Goal: Navigation & Orientation: Find specific page/section

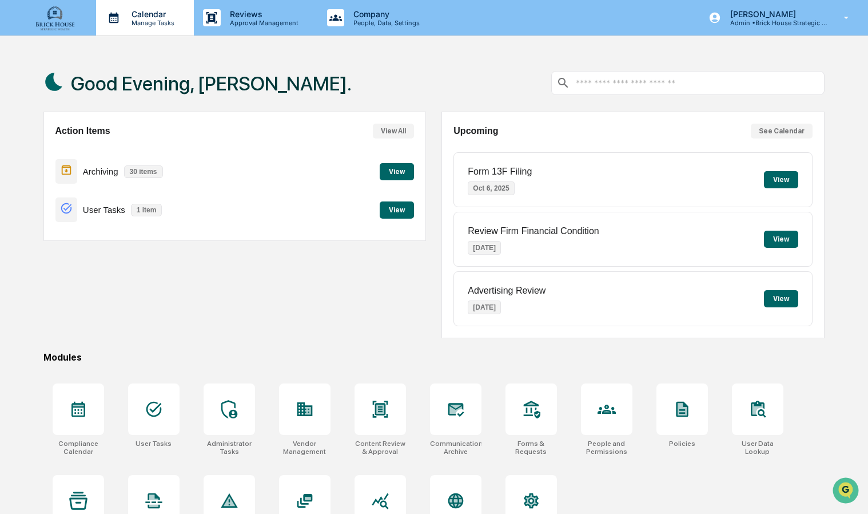
click at [145, 23] on p "Manage Tasks" at bounding box center [151, 23] width 58 height 8
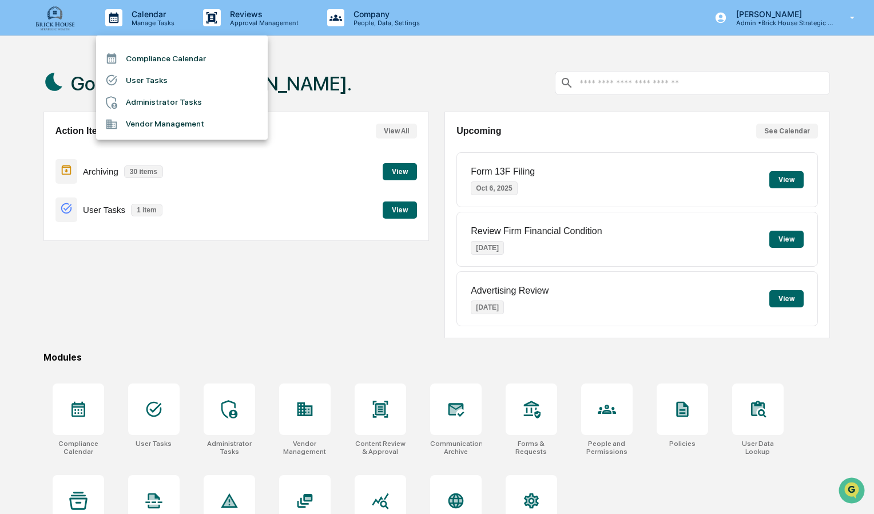
click at [190, 64] on li "Compliance Calendar" at bounding box center [182, 58] width 172 height 22
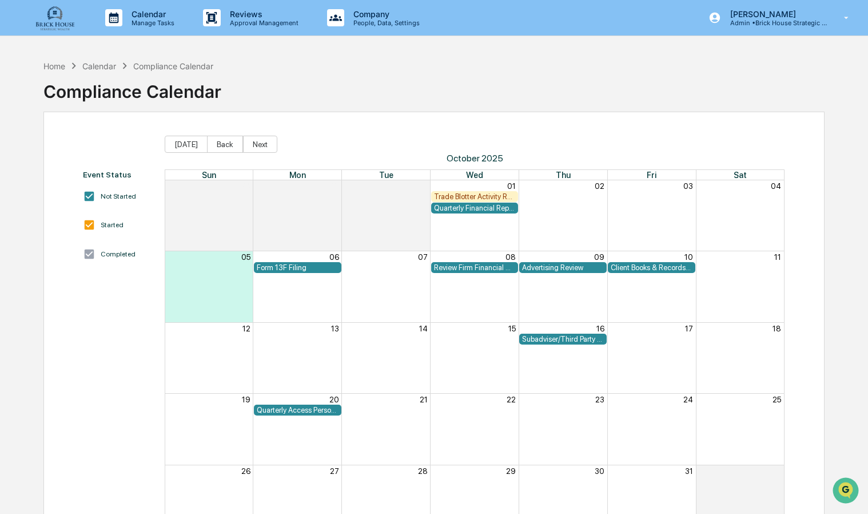
click at [492, 194] on div "Trade Blotter Activity Review" at bounding box center [475, 196] width 82 height 9
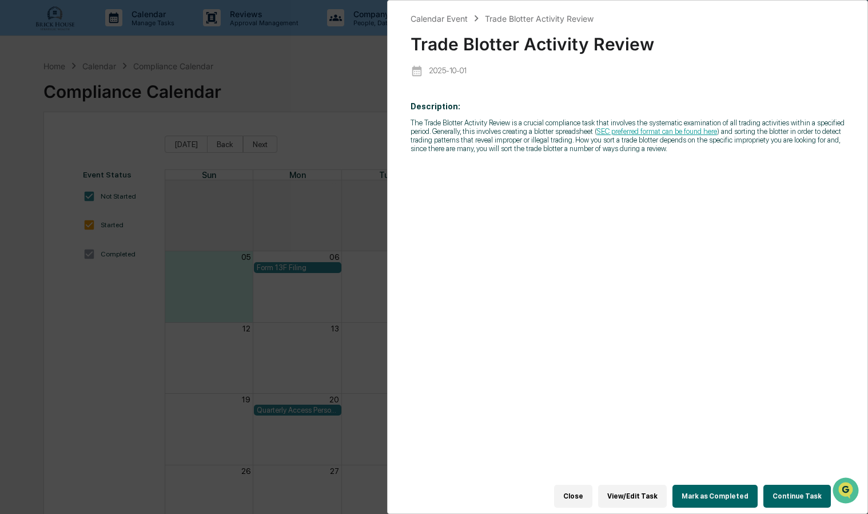
click at [373, 148] on div "Calendar Event Trade Blotter Activity Review Trade Blotter Activity Review [DAT…" at bounding box center [434, 257] width 868 height 514
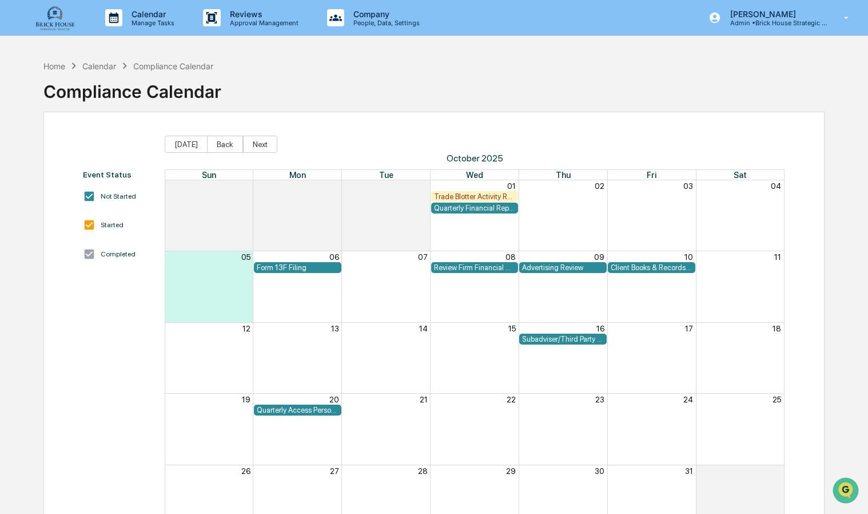
click at [477, 213] on div "Quarterly Financial Reporting" at bounding box center [474, 207] width 87 height 11
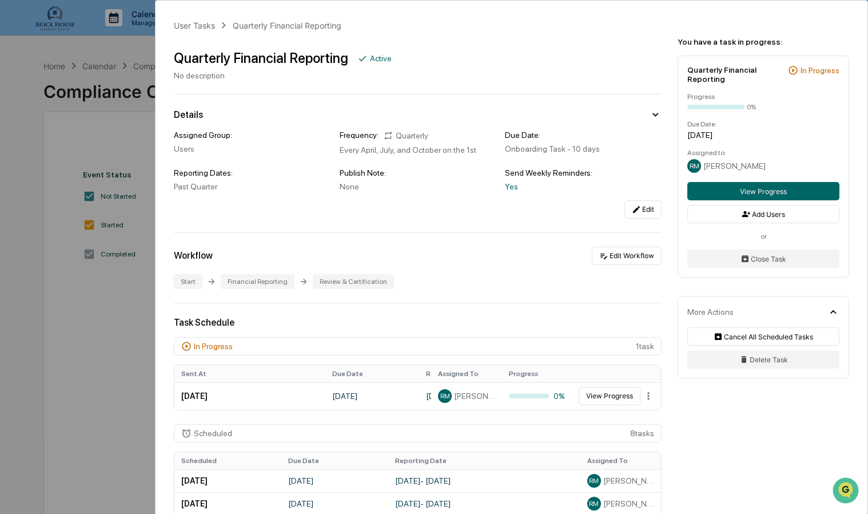
click at [156, 147] on div "User Tasks Quarterly Financial Reporting Quarterly Financial Reporting Active N…" at bounding box center [512, 407] width 712 height 813
click at [145, 144] on div "User Tasks Quarterly Financial Reporting Quarterly Financial Reporting Active N…" at bounding box center [434, 257] width 868 height 514
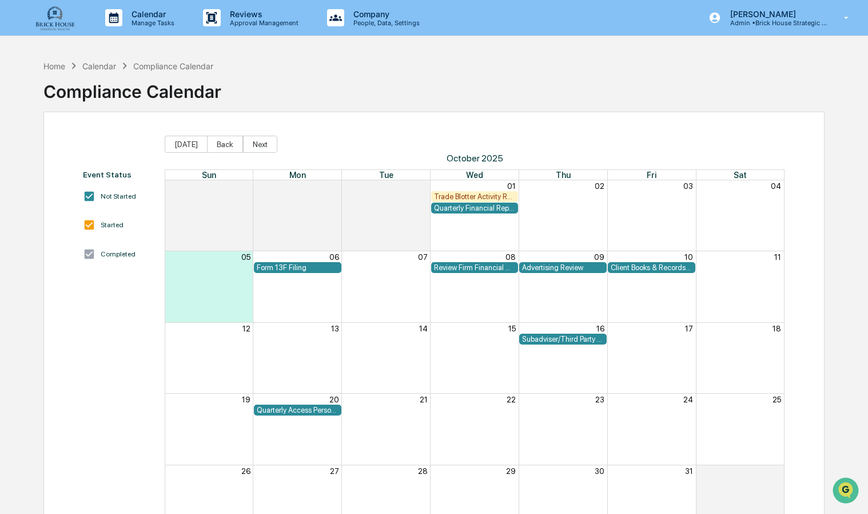
click at [464, 263] on div "Review Firm Financial Condition" at bounding box center [475, 267] width 82 height 9
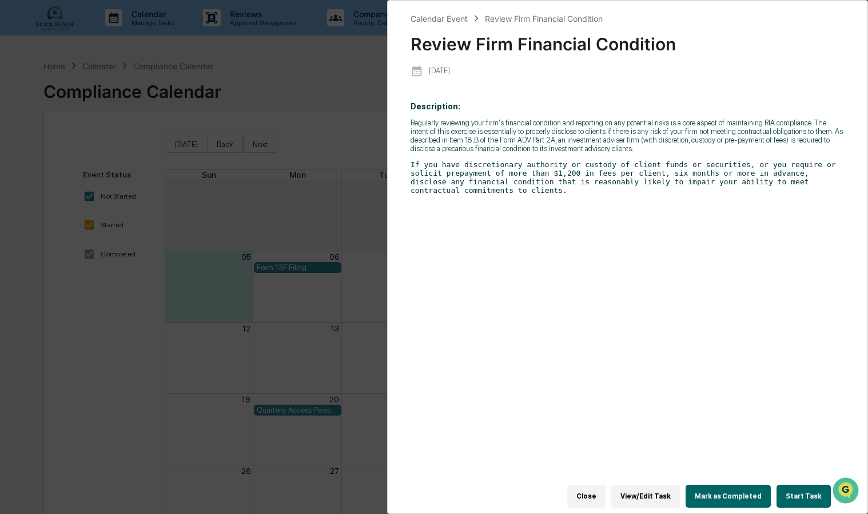
click at [370, 145] on div "Calendar Event Review Firm Financial Condition Review Firm Financial Condition …" at bounding box center [434, 257] width 868 height 514
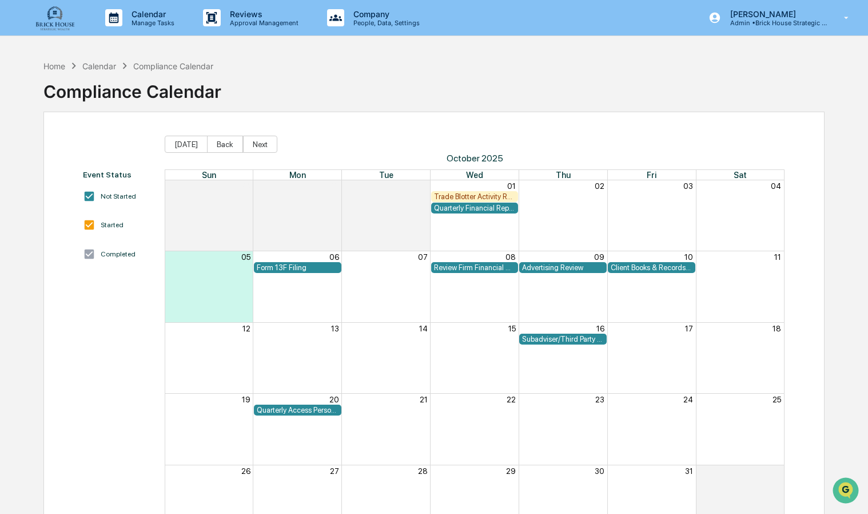
click at [650, 264] on div "Client Books & Records Review" at bounding box center [652, 267] width 82 height 9
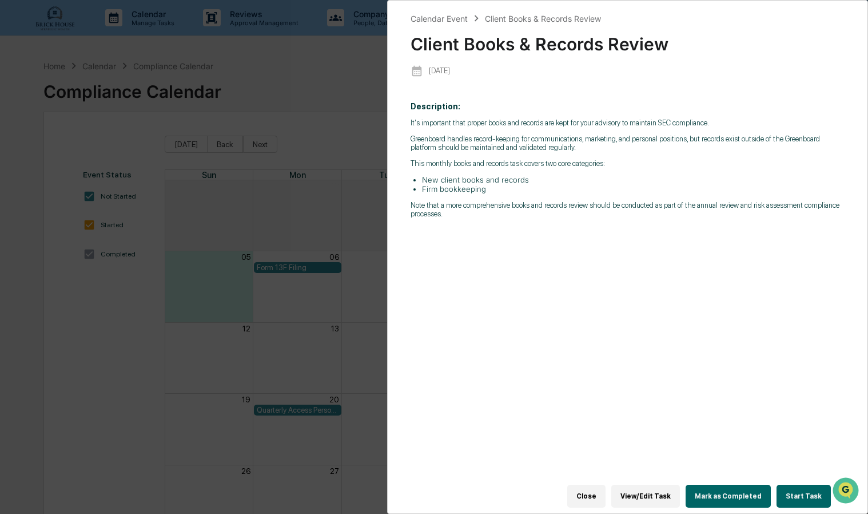
click at [360, 216] on div "Calendar Event Client Books & Records Review Client Books & Records Review [DAT…" at bounding box center [434, 257] width 868 height 514
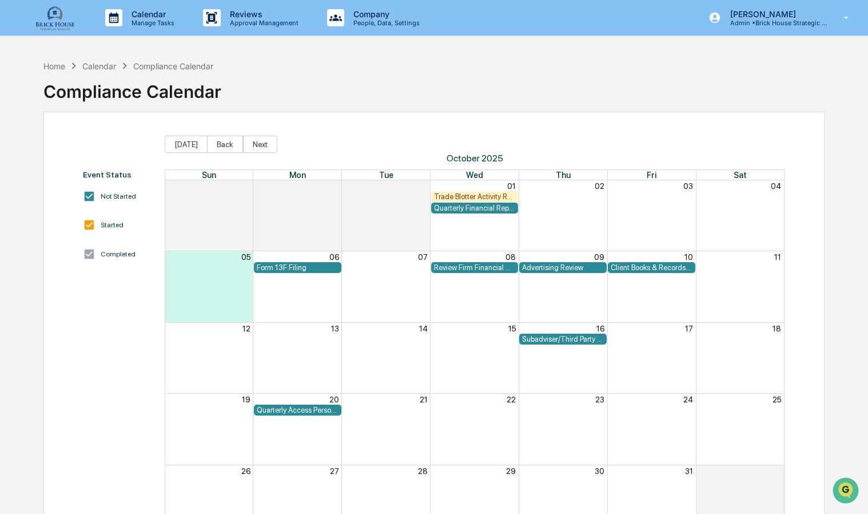
click at [596, 342] on div "Subadviser/Third Party Money Manager Due Diligence Review" at bounding box center [563, 339] width 82 height 9
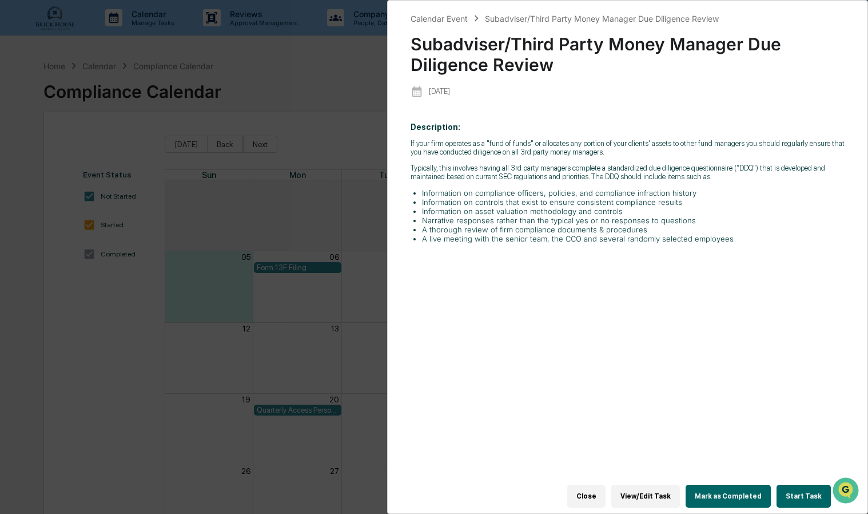
click at [305, 194] on div "Calendar Event Subadviser/Third Party Money Manager Due Diligence Review Subadv…" at bounding box center [434, 257] width 868 height 514
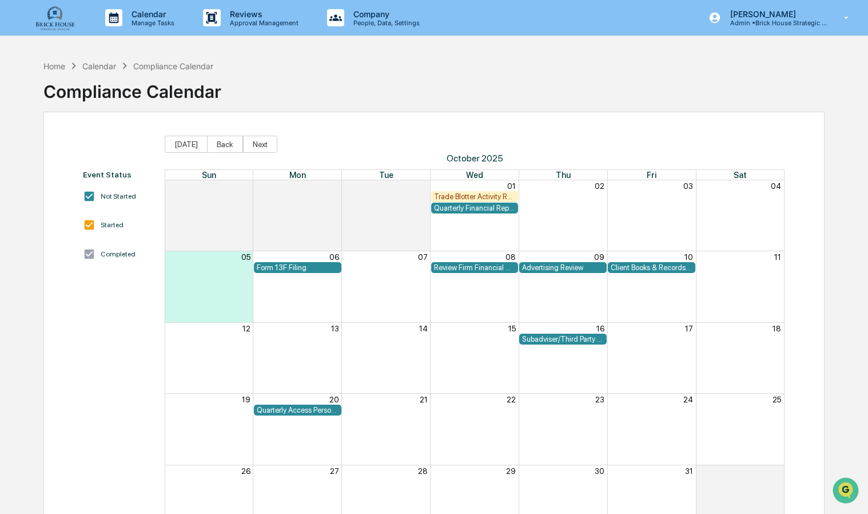
click at [312, 408] on div "Quarterly Access Person Reporting & Certification" at bounding box center [298, 409] width 82 height 9
